Goal: Information Seeking & Learning: Learn about a topic

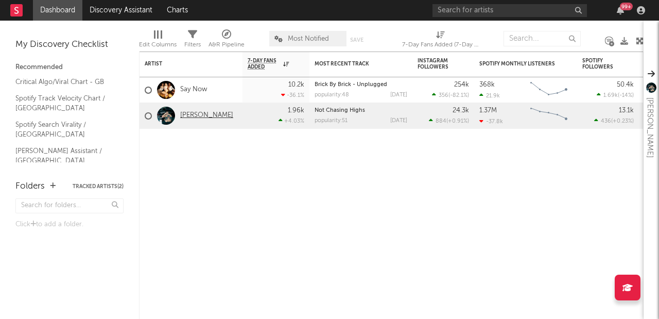
click at [188, 114] on link "[PERSON_NAME]" at bounding box center [206, 115] width 53 height 9
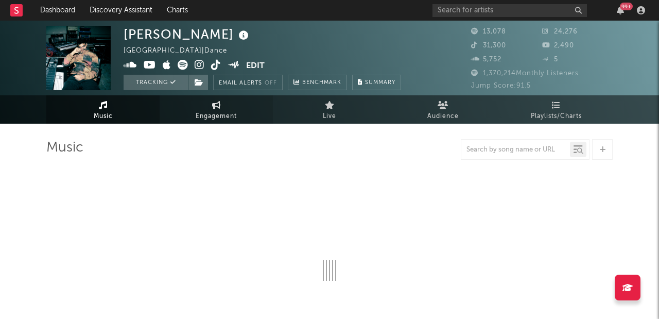
click at [236, 112] on span "Engagement" at bounding box center [216, 116] width 41 height 12
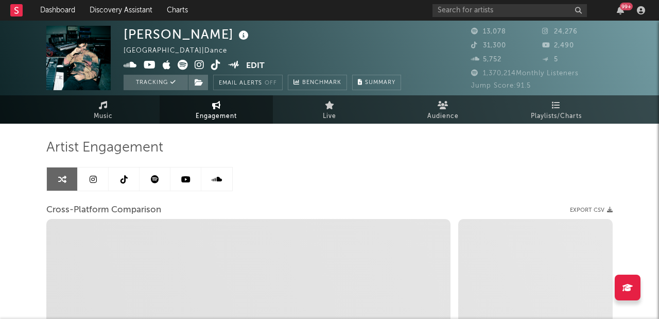
select select "1w"
click at [104, 180] on link at bounding box center [93, 178] width 31 height 23
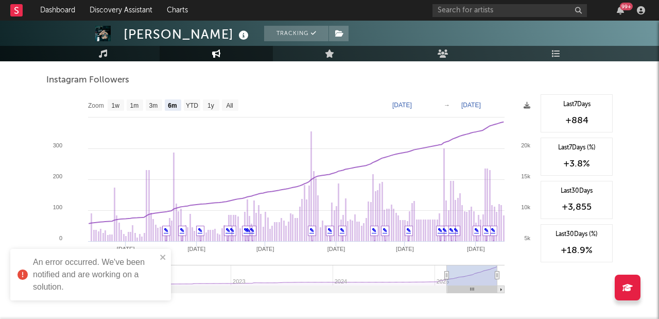
scroll to position [1141, 0]
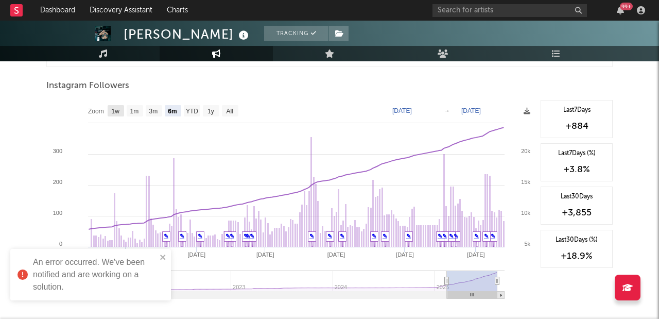
click at [118, 111] on text "1w" at bounding box center [116, 111] width 8 height 7
select select "1w"
type input "[DATE]"
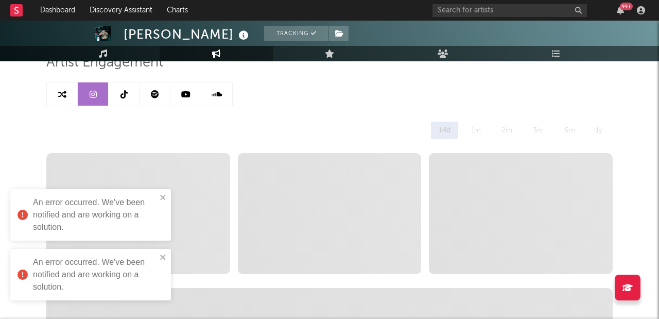
scroll to position [0, 0]
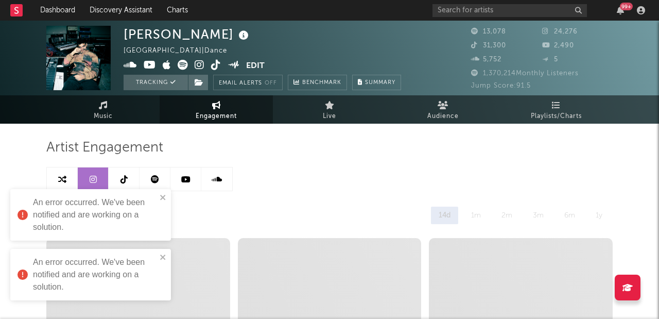
click at [124, 175] on icon at bounding box center [124, 179] width 7 height 8
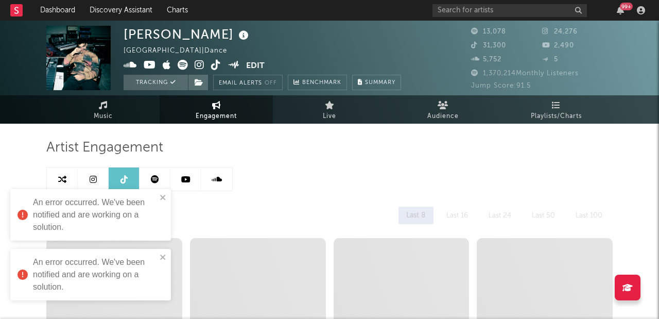
click at [124, 176] on icon at bounding box center [124, 179] width 7 height 8
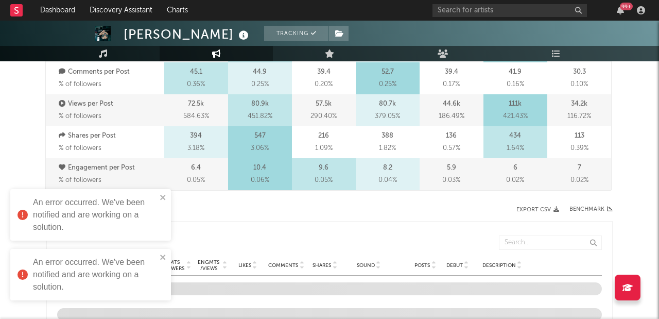
select select "6m"
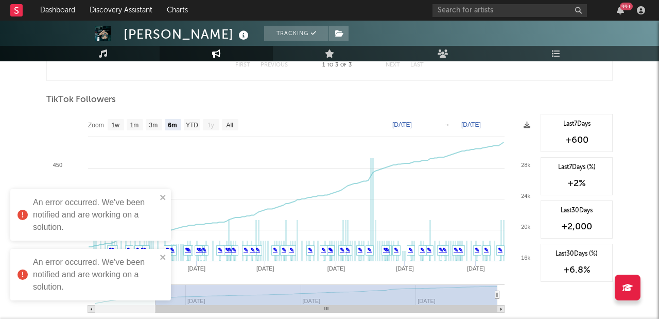
scroll to position [921, 0]
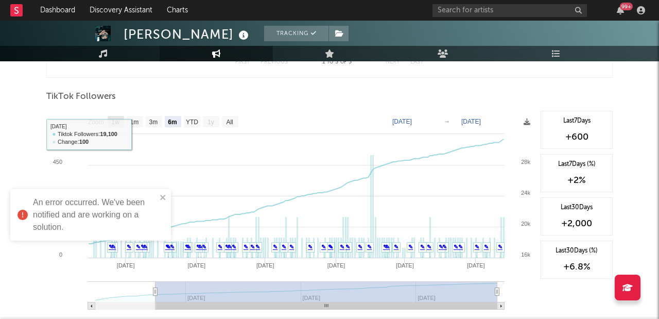
click at [115, 119] on text "1w" at bounding box center [116, 122] width 8 height 7
select select "1w"
type input "[DATE]"
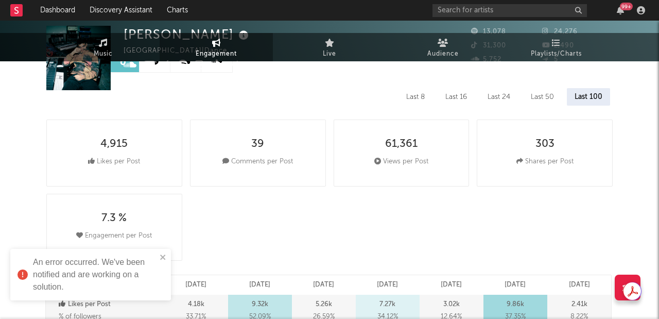
scroll to position [0, 0]
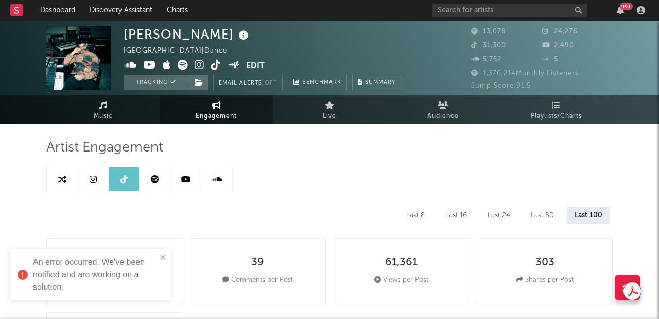
click at [187, 175] on icon at bounding box center [185, 179] width 9 height 8
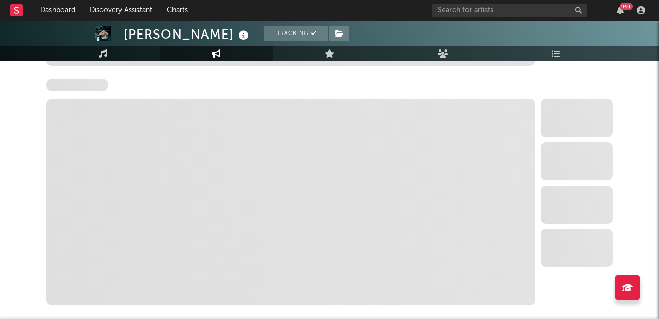
select select "6m"
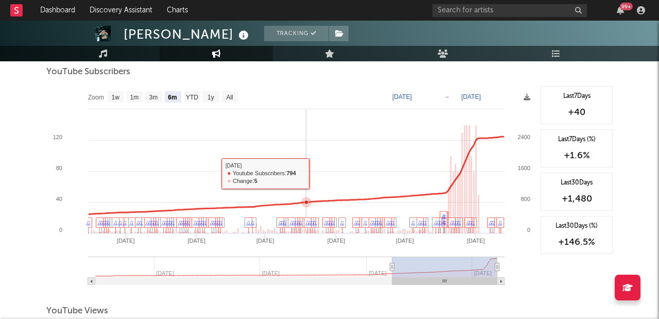
scroll to position [843, 0]
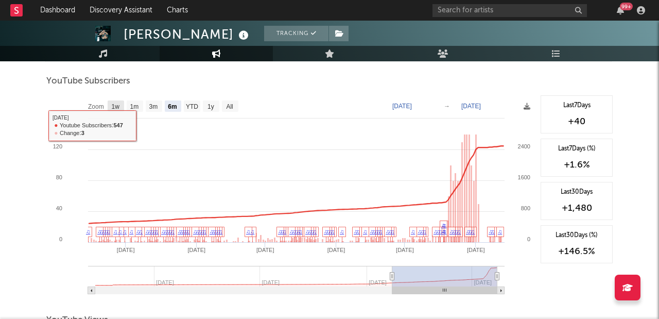
click at [109, 106] on rect at bounding box center [116, 105] width 16 height 11
select select "1w"
type input "[DATE]"
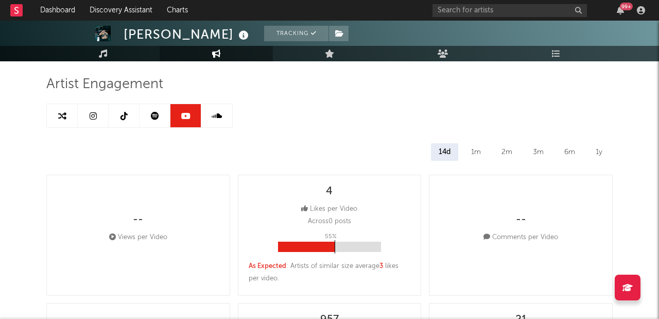
scroll to position [0, 0]
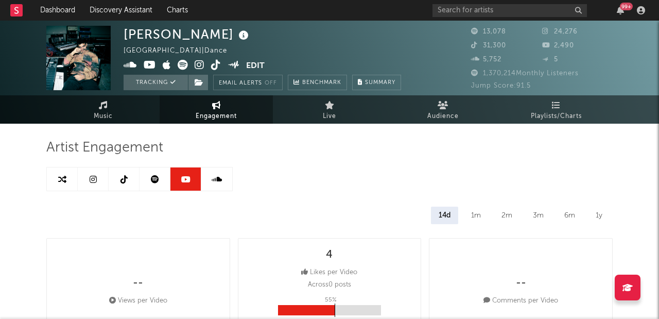
click at [154, 179] on icon at bounding box center [155, 179] width 8 height 8
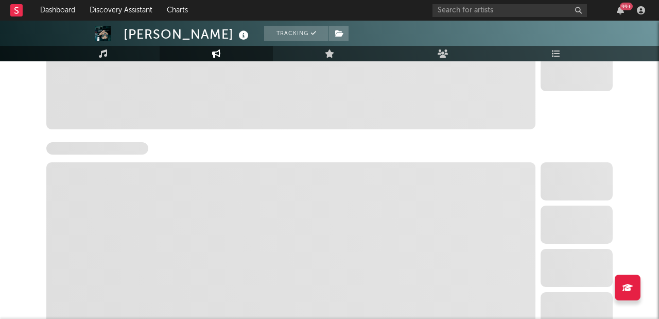
scroll to position [662, 0]
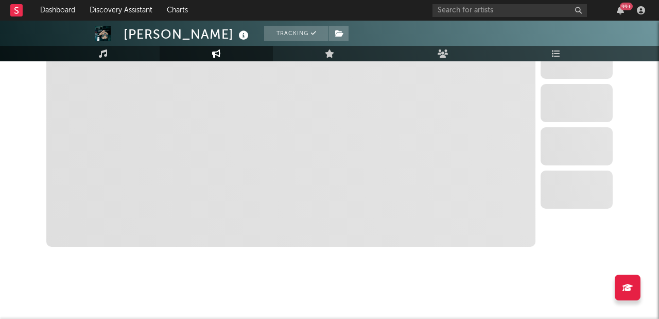
select select "6m"
select select "1w"
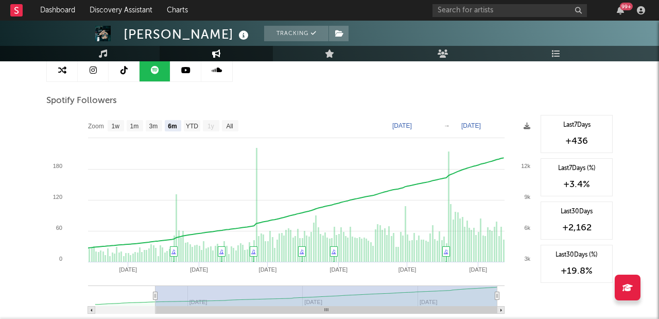
scroll to position [119, 0]
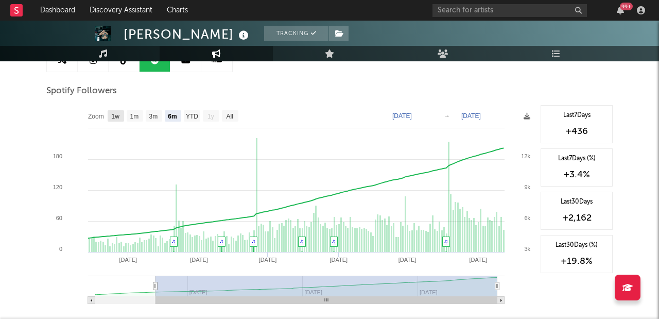
click at [119, 118] on text "1w" at bounding box center [116, 116] width 8 height 7
select select "1w"
type input "[DATE]"
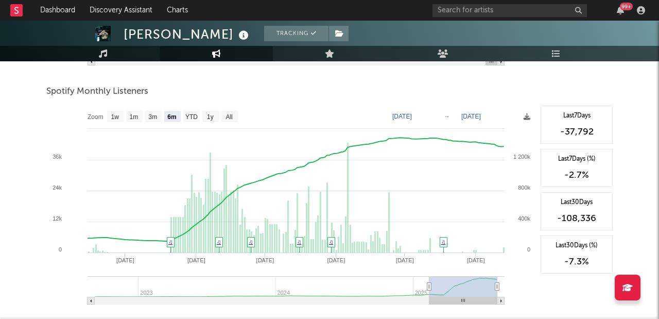
scroll to position [357, 0]
click at [113, 117] on text "1w" at bounding box center [115, 117] width 8 height 7
select select "1w"
type input "[DATE]"
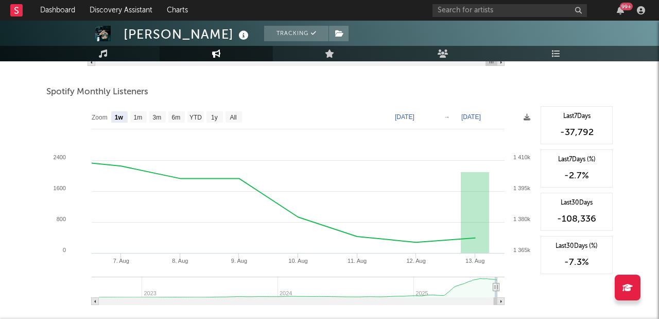
scroll to position [0, 0]
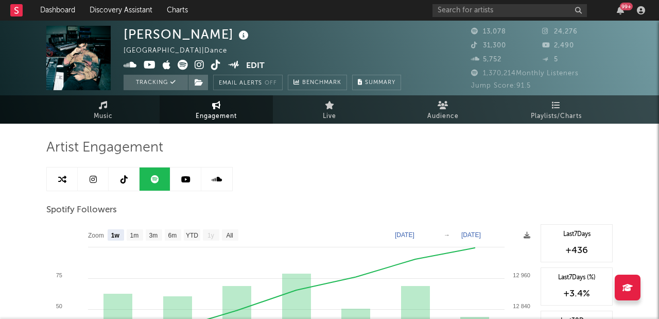
click at [210, 177] on link at bounding box center [216, 178] width 31 height 23
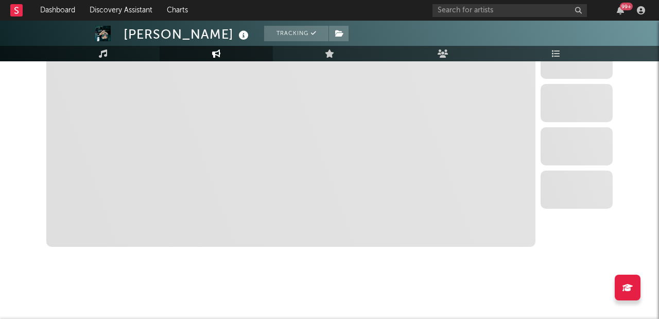
select select "6m"
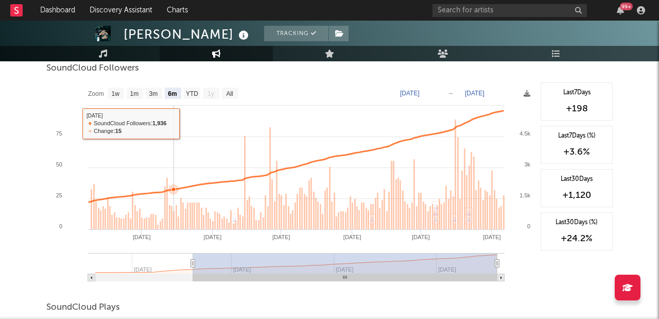
scroll to position [634, 0]
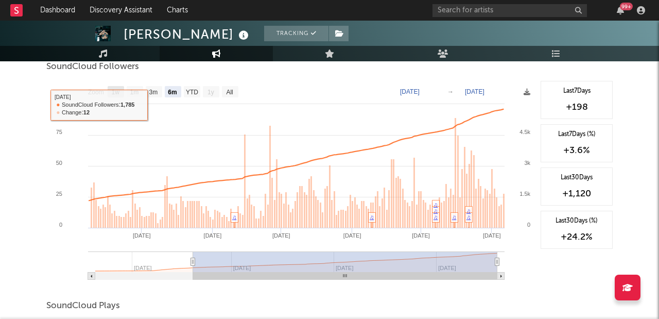
click at [115, 94] on text "1w" at bounding box center [116, 92] width 8 height 7
select select "1w"
type input "[DATE]"
